Goal: Task Accomplishment & Management: Manage account settings

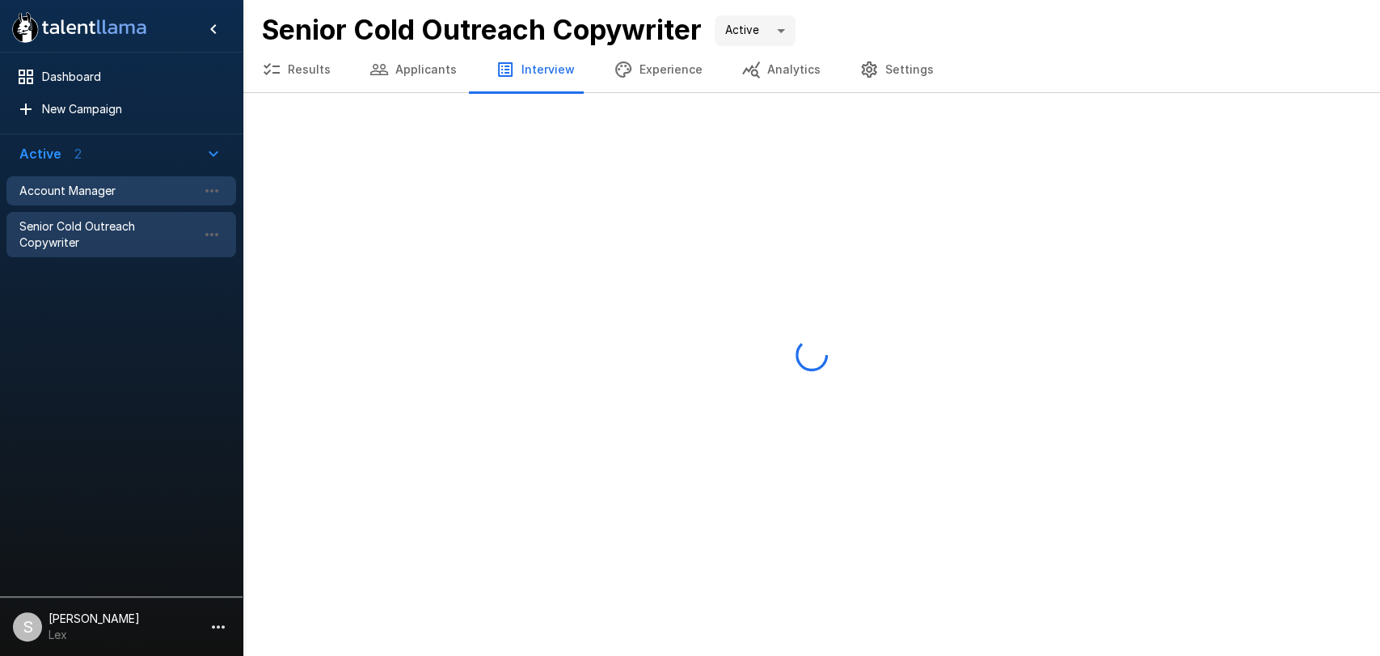
click at [126, 180] on div "Account Manager" at bounding box center [121, 190] width 230 height 29
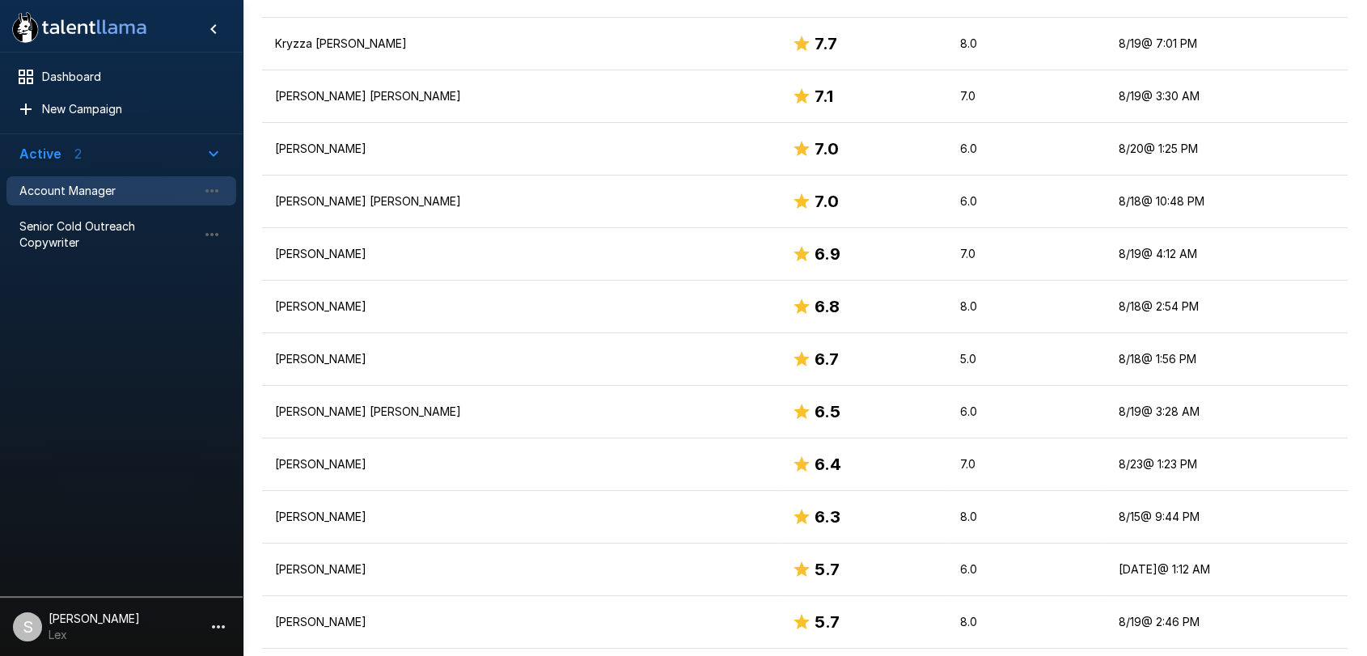
scroll to position [668, 0]
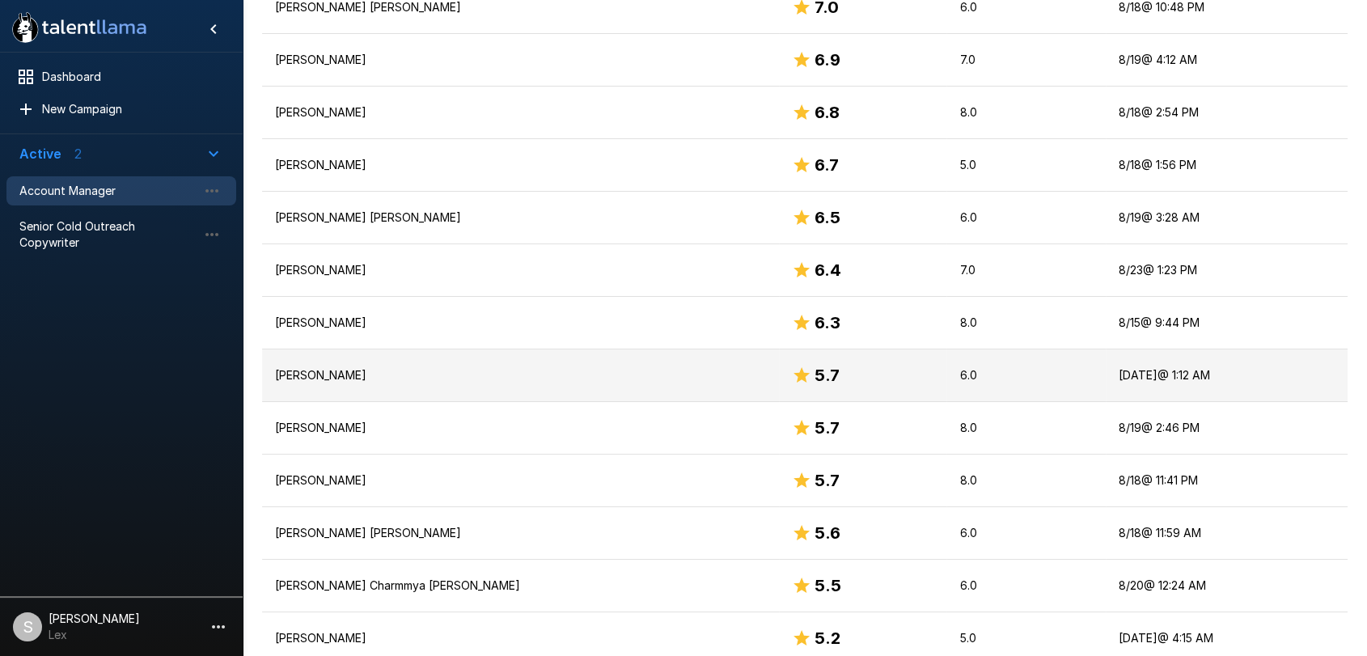
click at [497, 357] on td "[PERSON_NAME]" at bounding box center [520, 375] width 517 height 53
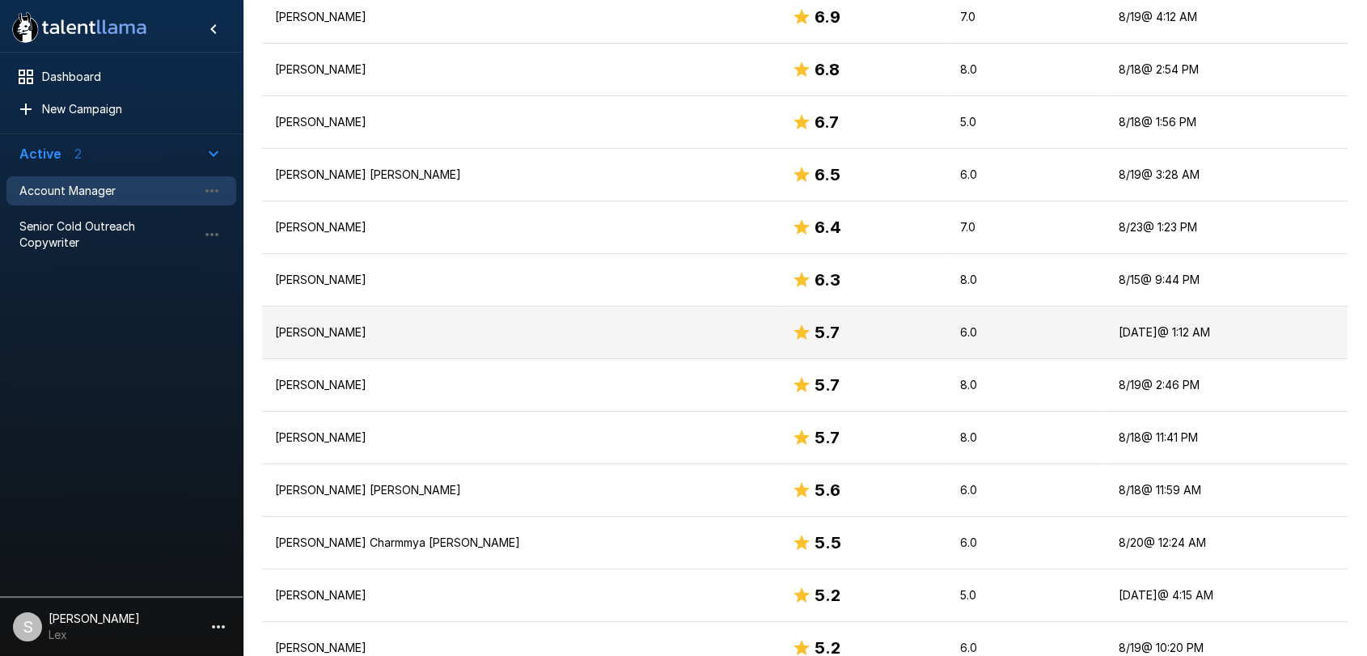
scroll to position [746, 0]
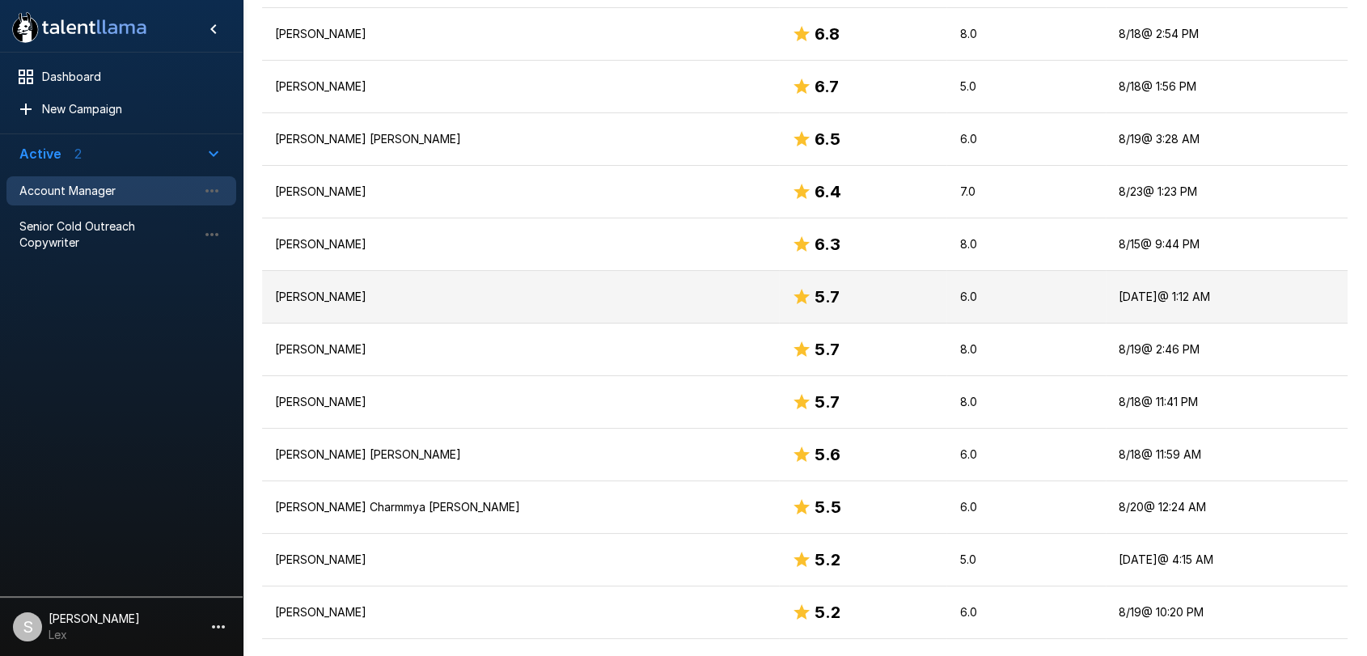
click at [349, 298] on p "[PERSON_NAME]" at bounding box center [520, 297] width 491 height 16
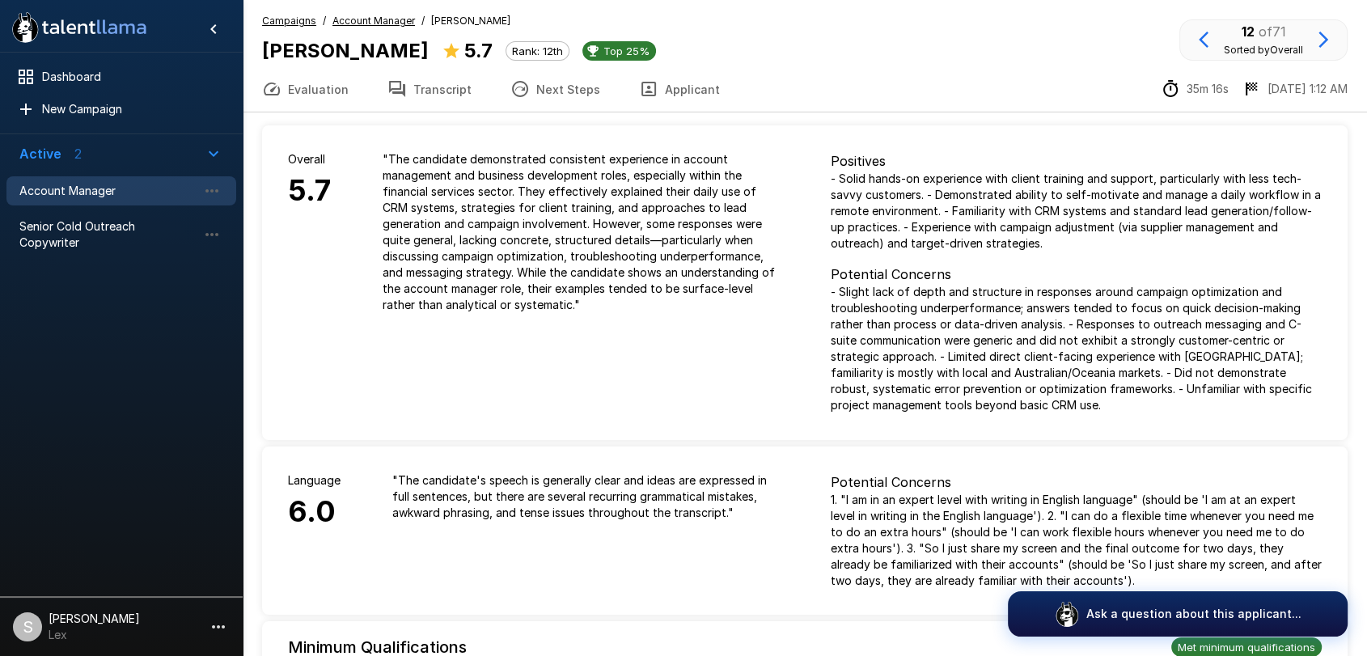
click at [681, 88] on button "Applicant" at bounding box center [679, 88] width 120 height 45
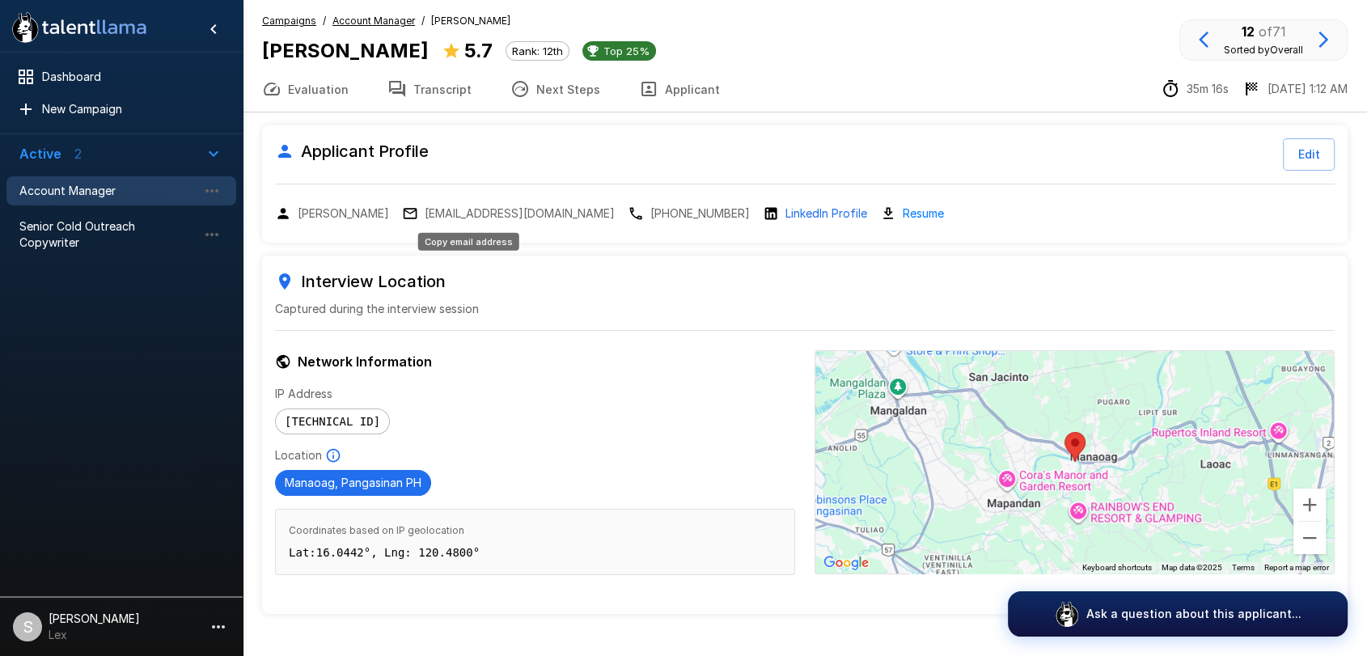
click at [440, 207] on p "[EMAIL_ADDRESS][DOMAIN_NAME]" at bounding box center [520, 213] width 190 height 16
click at [484, 216] on p "[EMAIL_ADDRESS][DOMAIN_NAME]" at bounding box center [520, 213] width 190 height 16
click at [272, 26] on u "Campaigns" at bounding box center [289, 21] width 54 height 12
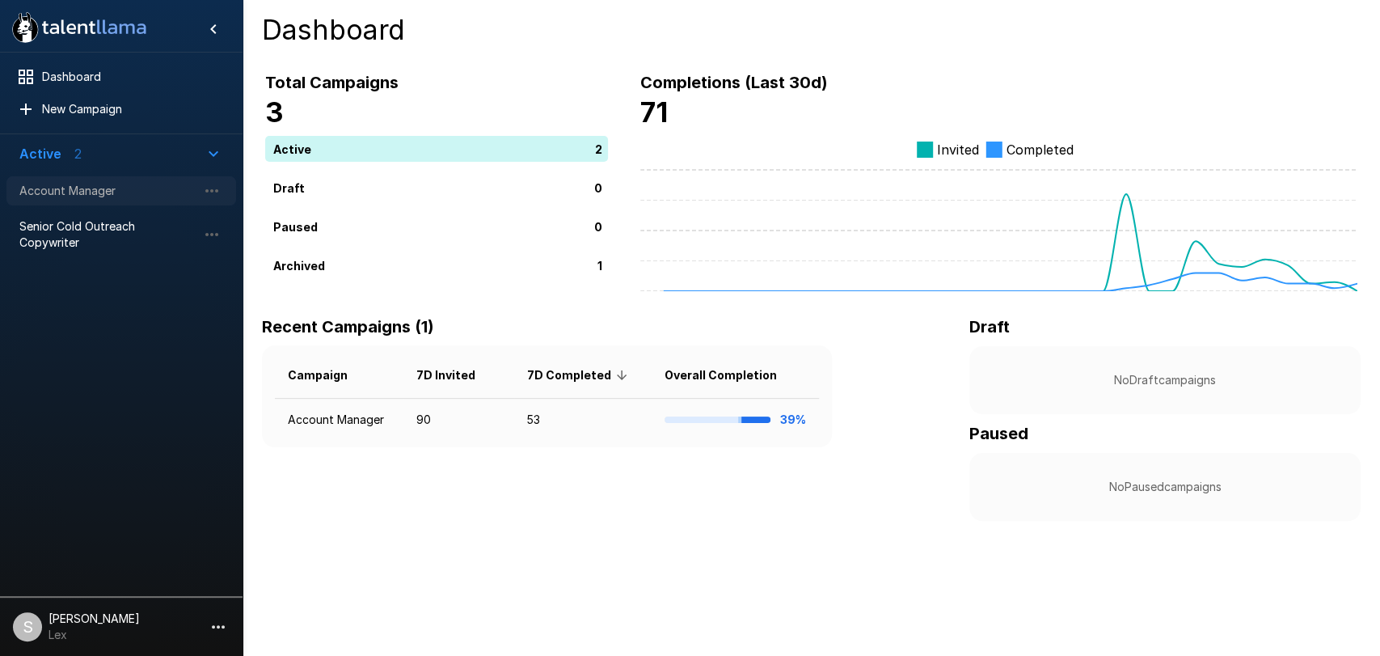
click at [92, 184] on span "Account Manager" at bounding box center [108, 191] width 178 height 16
